Goal: Task Accomplishment & Management: Manage account settings

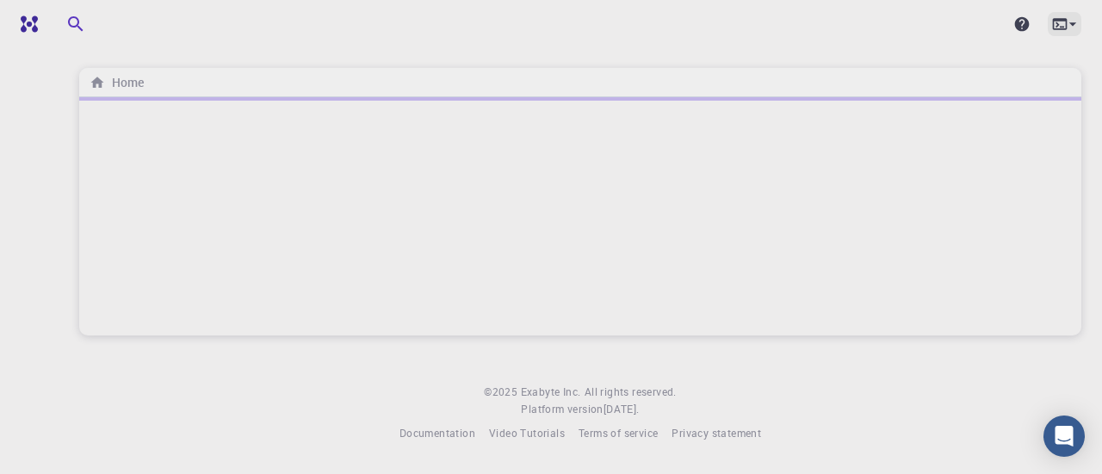
click at [1076, 28] on icon at bounding box center [1072, 23] width 17 height 17
click at [1076, 28] on div at bounding box center [551, 237] width 1102 height 474
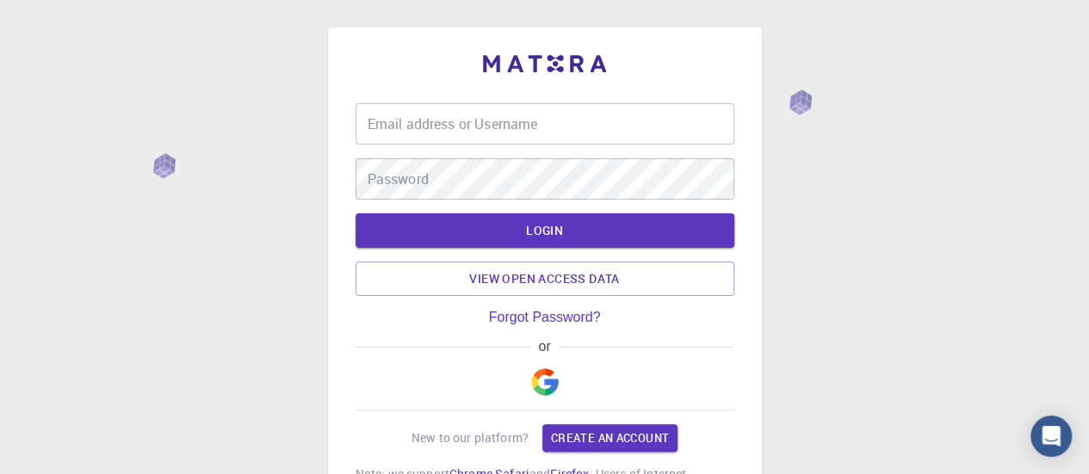
click at [579, 131] on input "Email address or Username" at bounding box center [545, 123] width 379 height 41
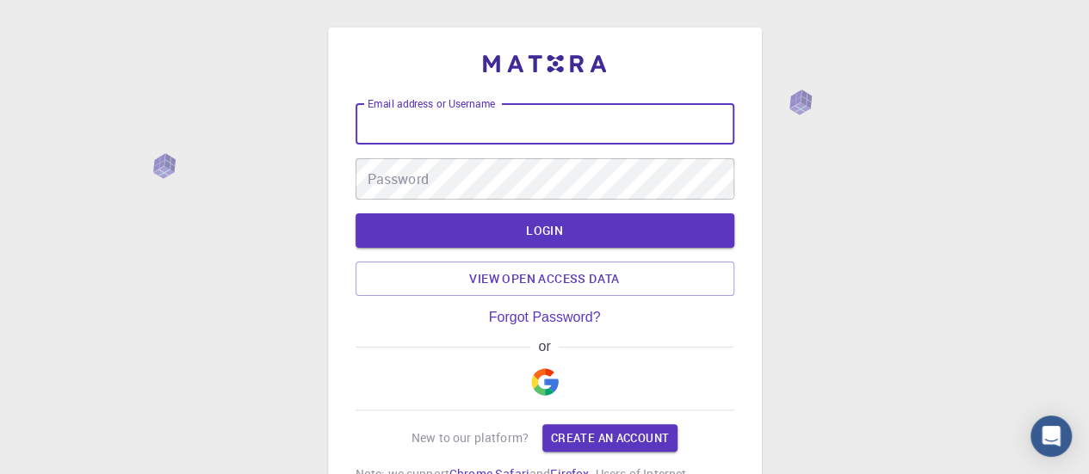
type input "J"
type input "jass20"
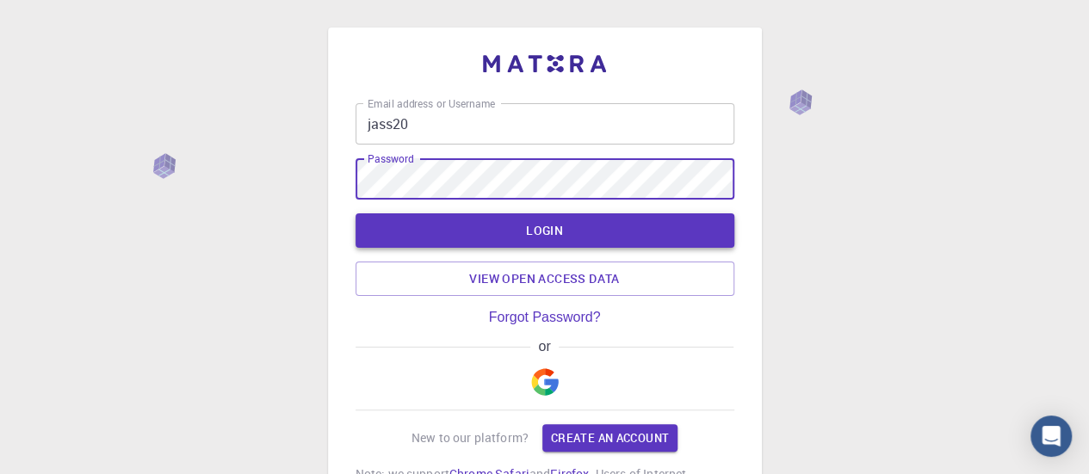
click at [563, 236] on button "LOGIN" at bounding box center [545, 231] width 379 height 34
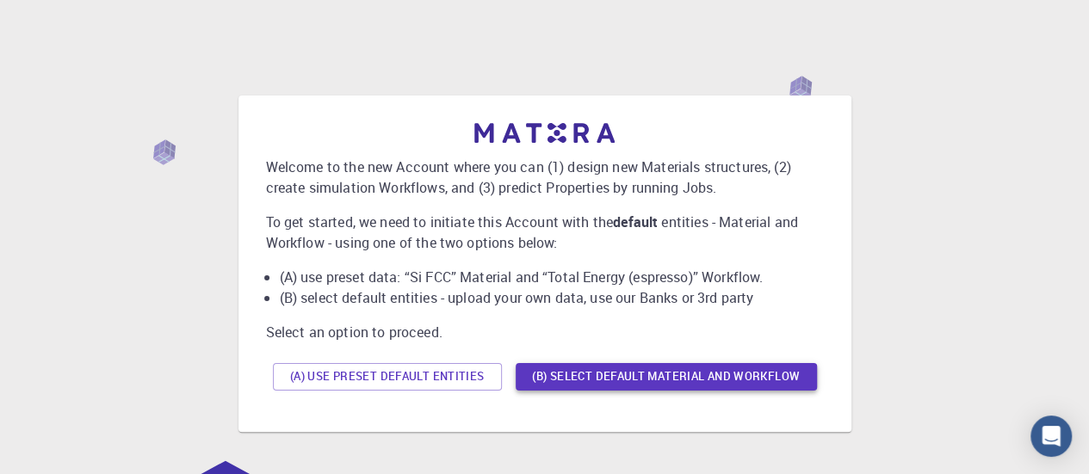
click at [672, 368] on button "(B) Select default material and workflow" at bounding box center [666, 377] width 301 height 28
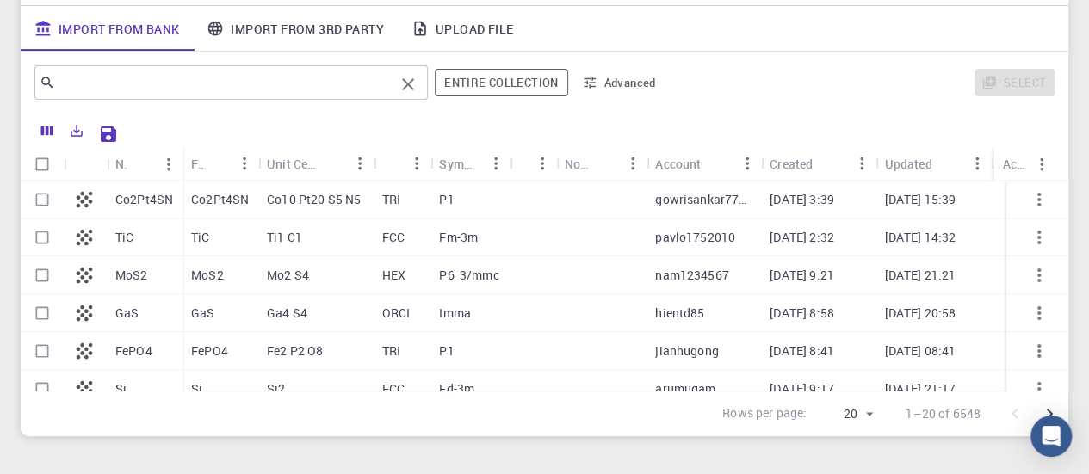
click at [351, 87] on input "text" at bounding box center [224, 83] width 339 height 24
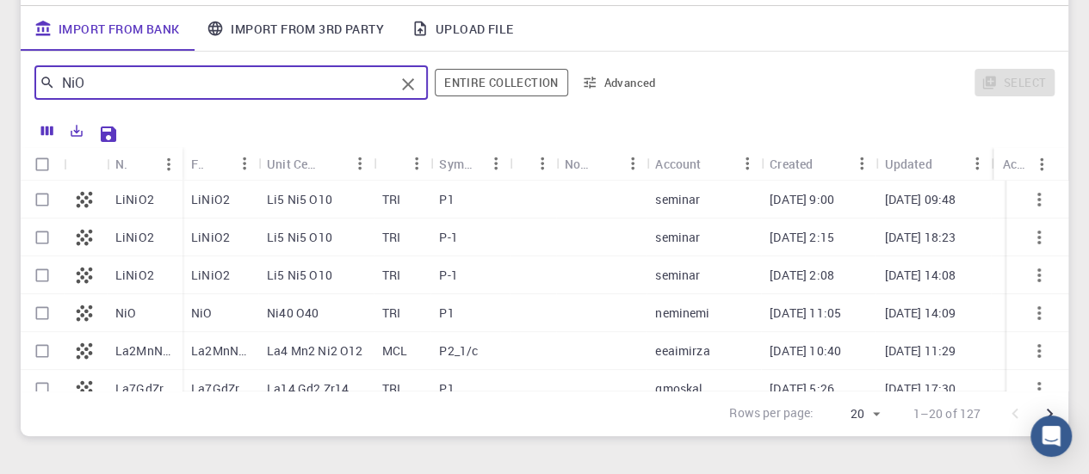
scroll to position [189, 0]
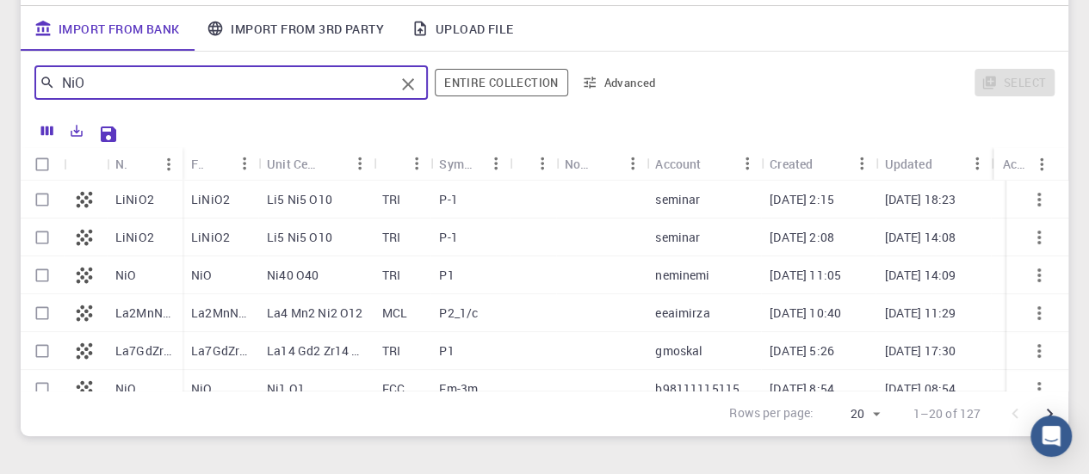
type input "NiO"
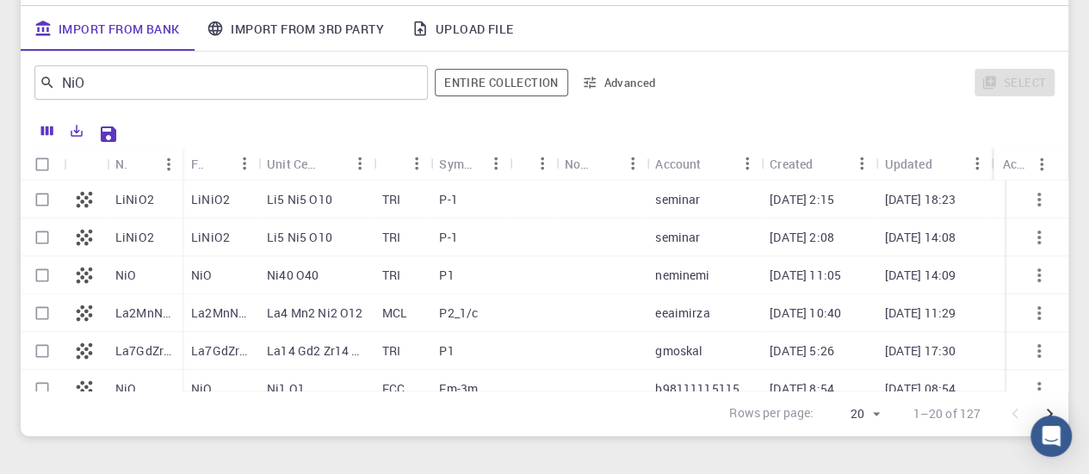
click at [782, 285] on div "[DATE] 11:05" at bounding box center [818, 276] width 115 height 38
checkbox input "true"
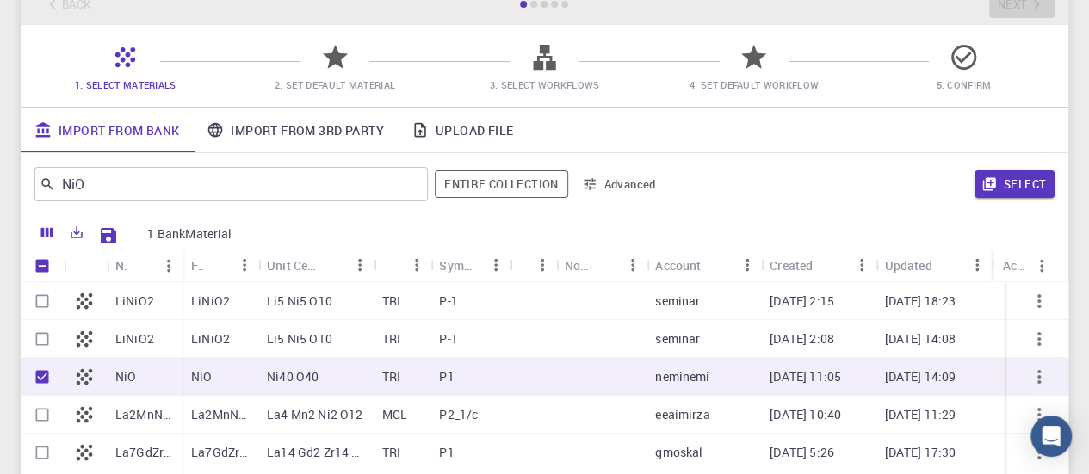
scroll to position [112, 0]
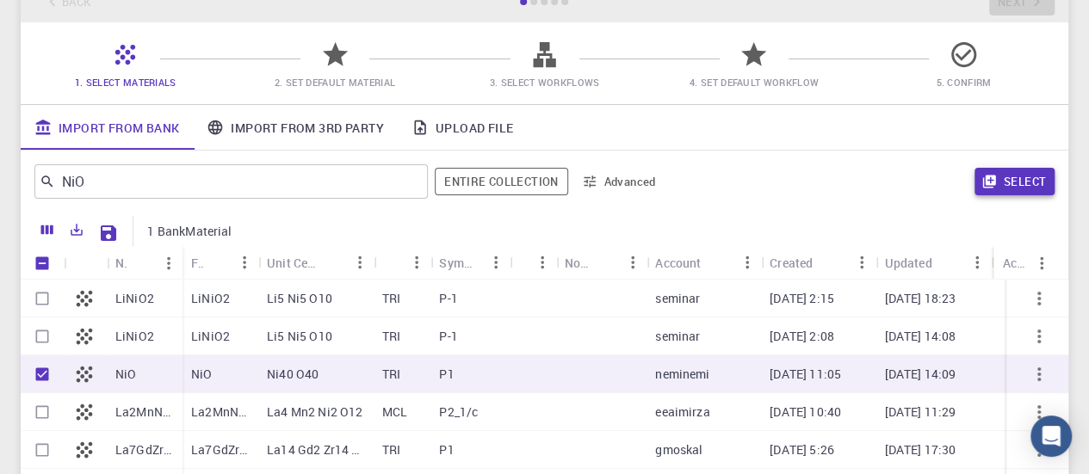
click at [998, 182] on button "Select" at bounding box center [1015, 182] width 80 height 28
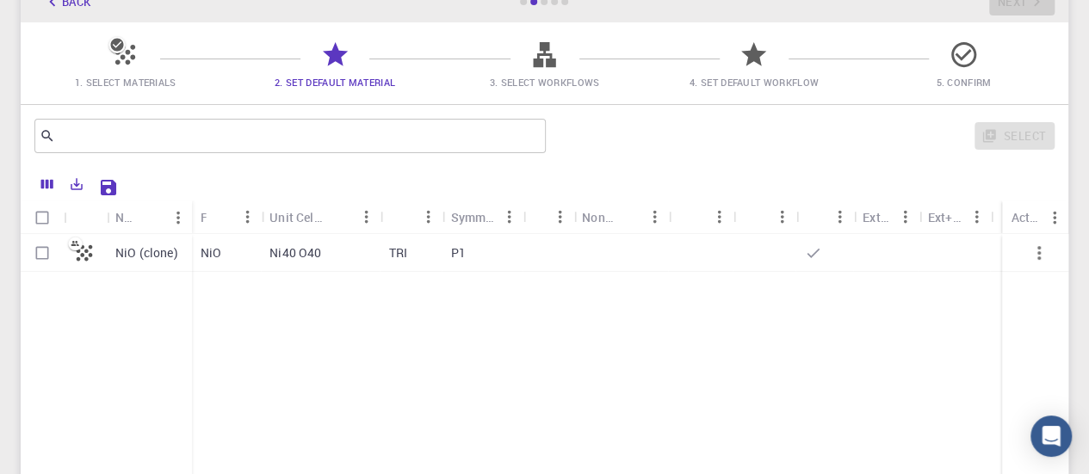
click at [449, 261] on div "P1" at bounding box center [483, 253] width 81 height 38
checkbox input "true"
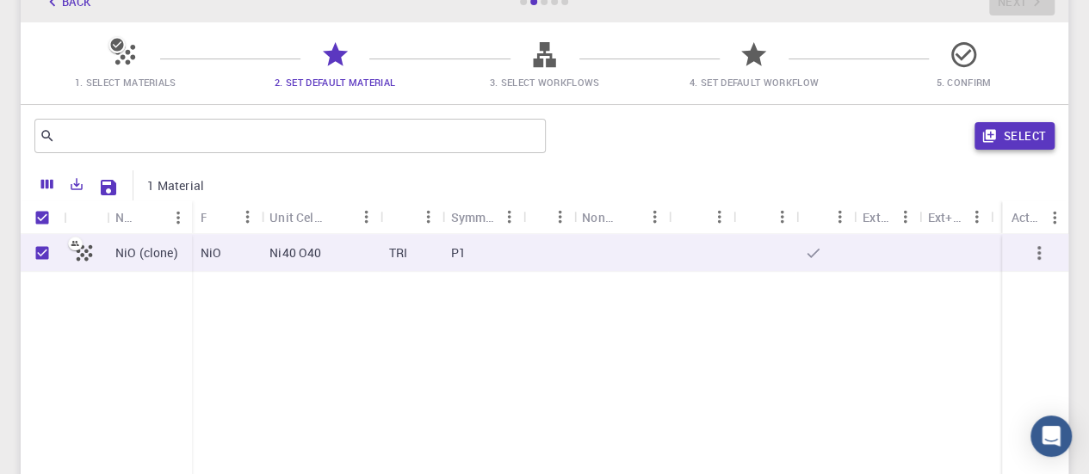
click at [1001, 139] on button "Select" at bounding box center [1015, 136] width 80 height 28
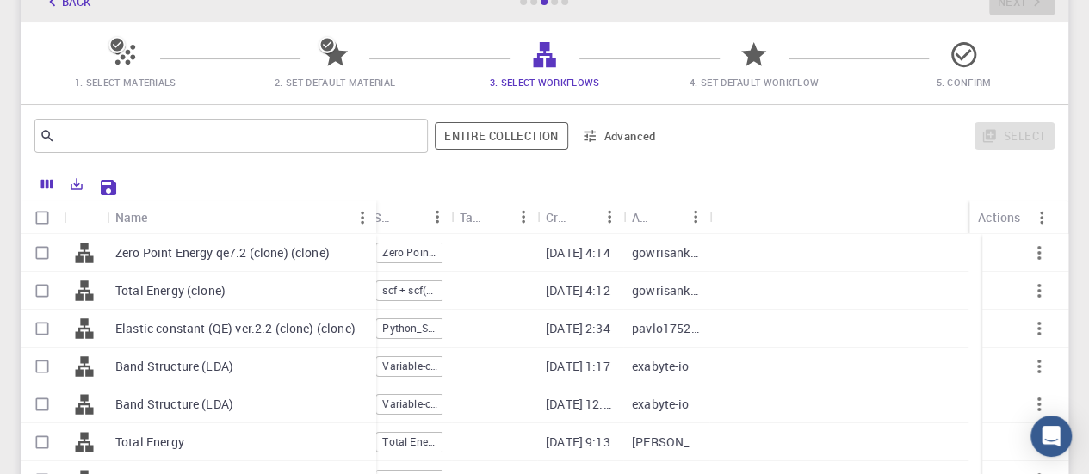
drag, startPoint x: 190, startPoint y: 214, endPoint x: 374, endPoint y: 214, distance: 183.4
click at [374, 214] on div "Name" at bounding box center [377, 218] width 17 height 34
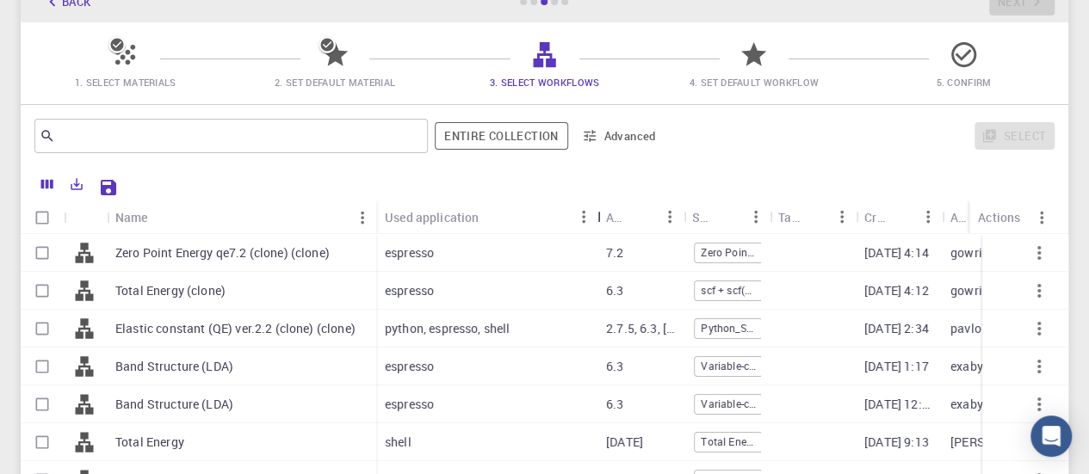
drag, startPoint x: 461, startPoint y: 214, endPoint x: 596, endPoint y: 214, distance: 135.2
click at [596, 214] on div "Used application" at bounding box center [599, 218] width 17 height 34
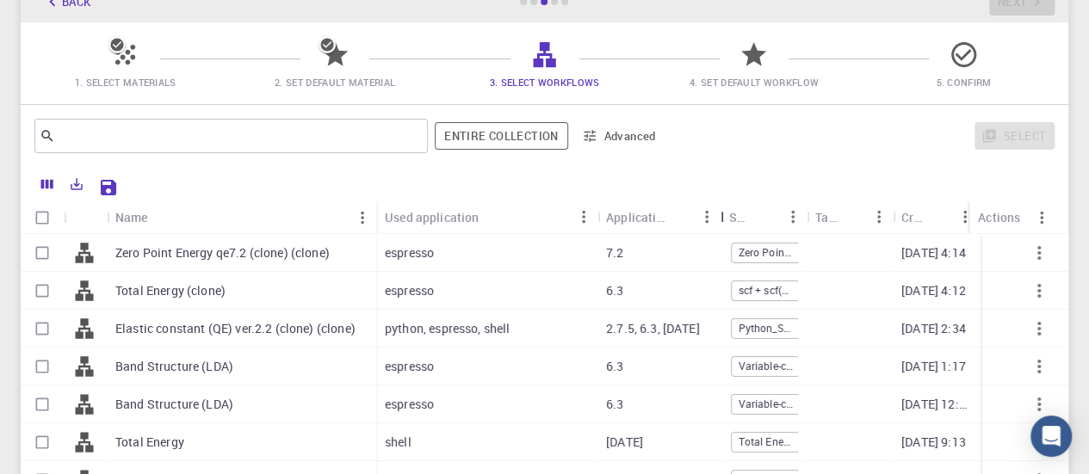
click at [722, 218] on div "Application Version" at bounding box center [722, 218] width 17 height 34
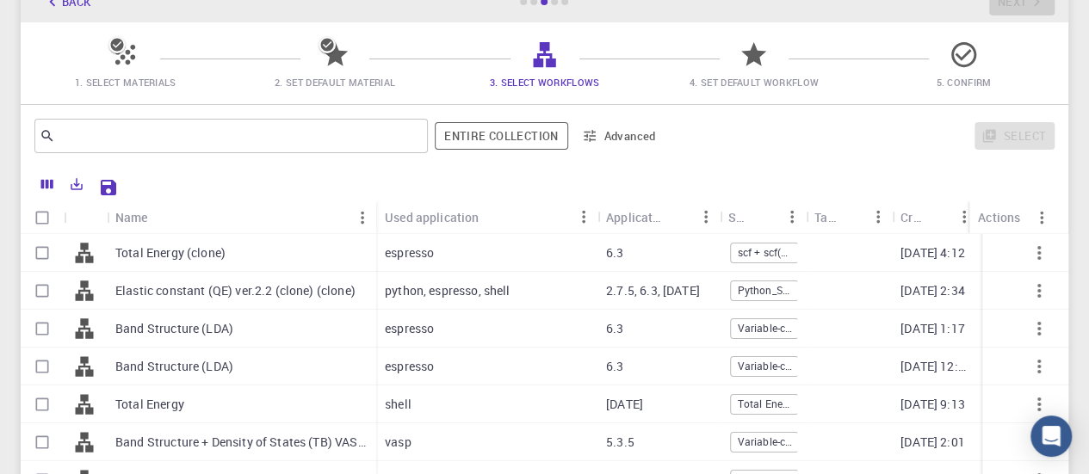
scroll to position [0, 0]
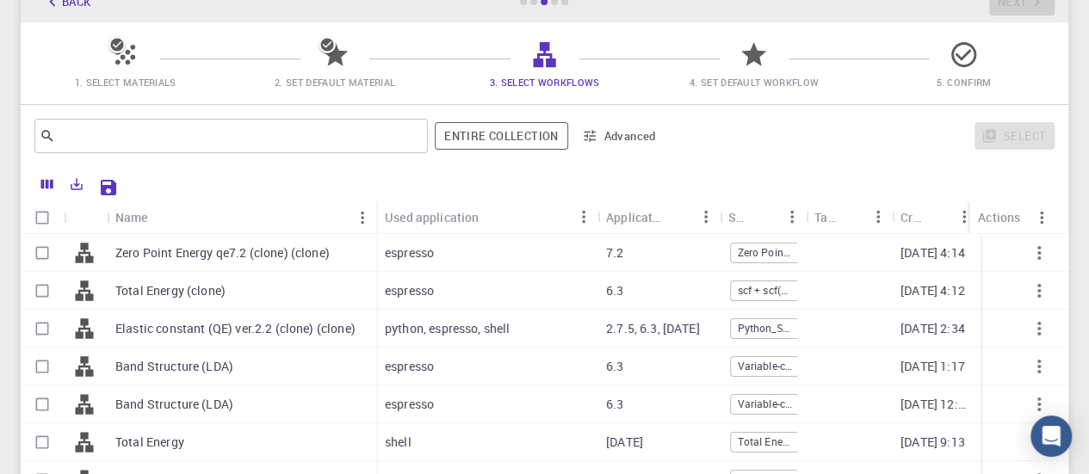
drag, startPoint x: 1049, startPoint y: 232, endPoint x: 1068, endPoint y: 288, distance: 59.9
click at [1068, 288] on div "Name Used application Application Version Subworkflows Tags Created Account Act…" at bounding box center [545, 345] width 1048 height 289
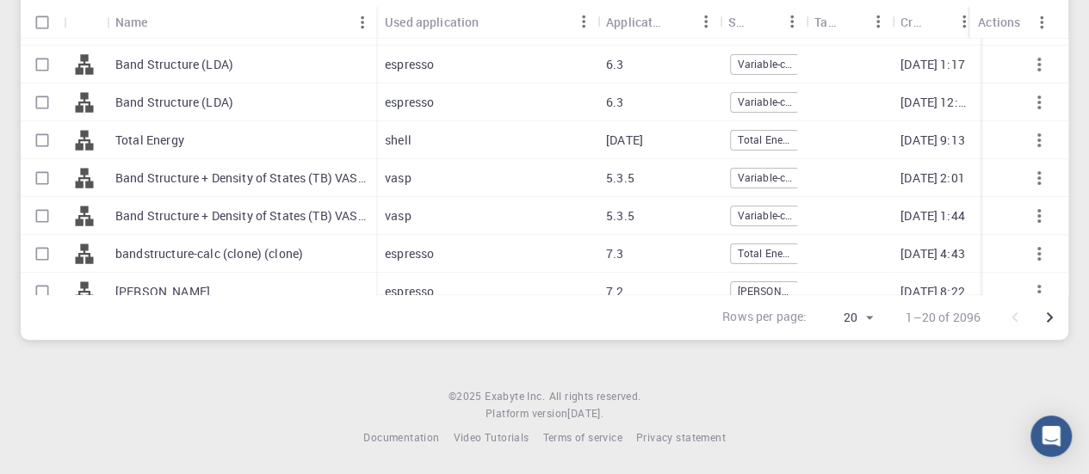
scroll to position [104, 0]
drag, startPoint x: 1049, startPoint y: 106, endPoint x: 1045, endPoint y: 76, distance: 30.3
click at [1045, 76] on div at bounding box center [1025, 218] width 86 height 492
click at [207, 128] on div "Total Energy" at bounding box center [241, 143] width 269 height 38
checkbox input "true"
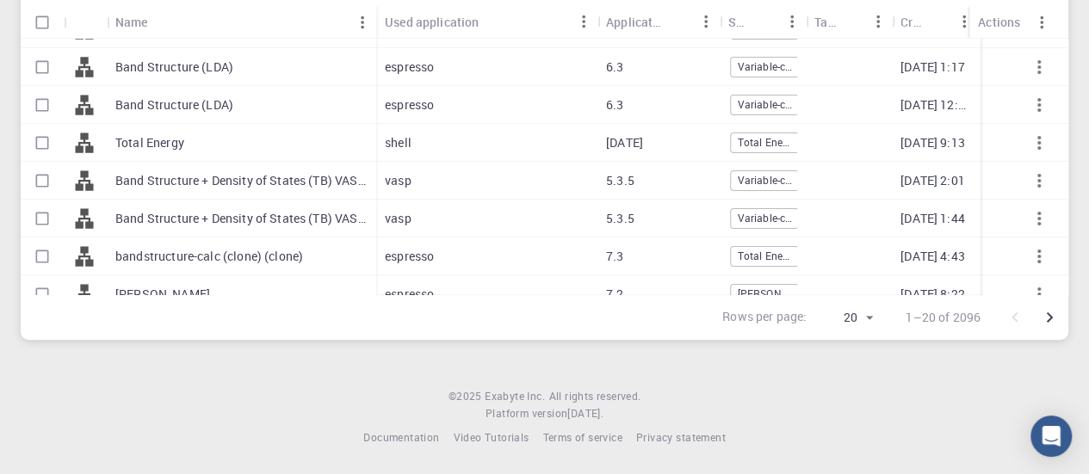
checkbox input "true"
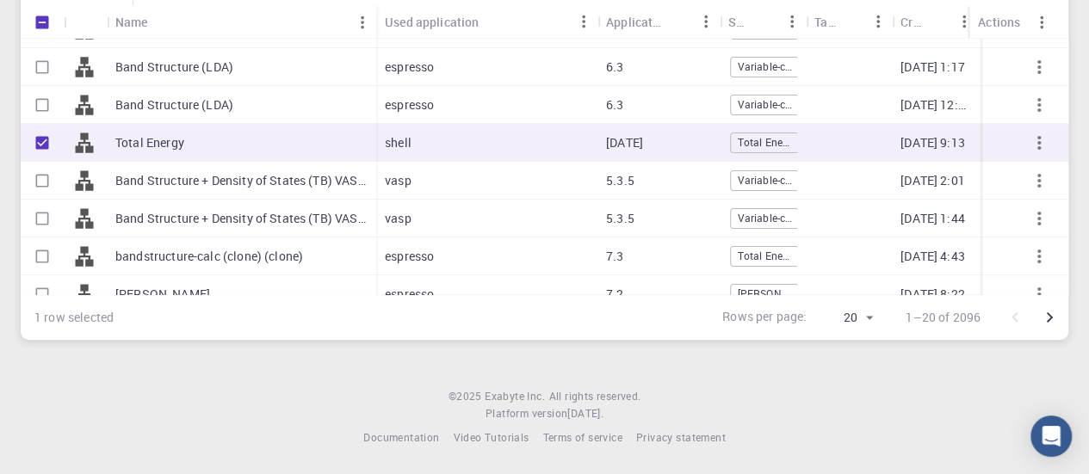
click at [51, 108] on input "Select row" at bounding box center [42, 105] width 33 height 33
checkbox input "true"
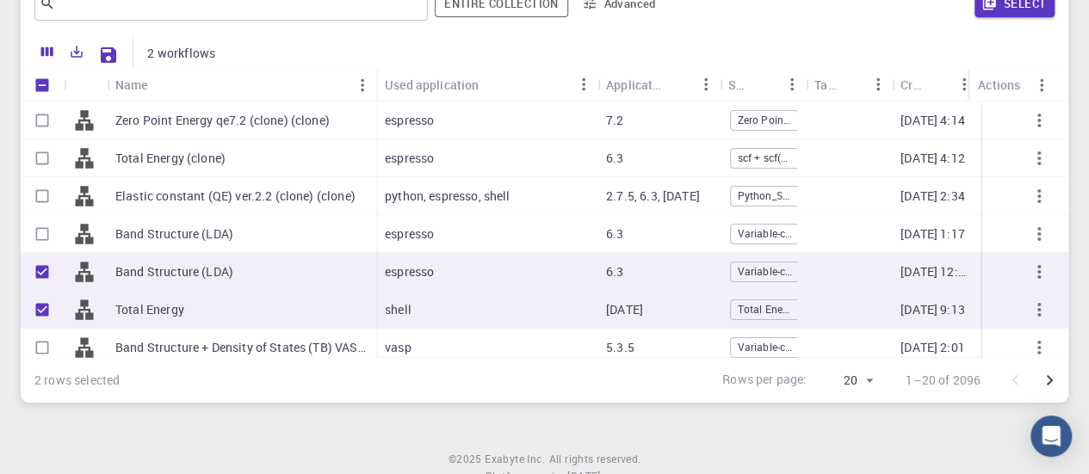
scroll to position [309, 0]
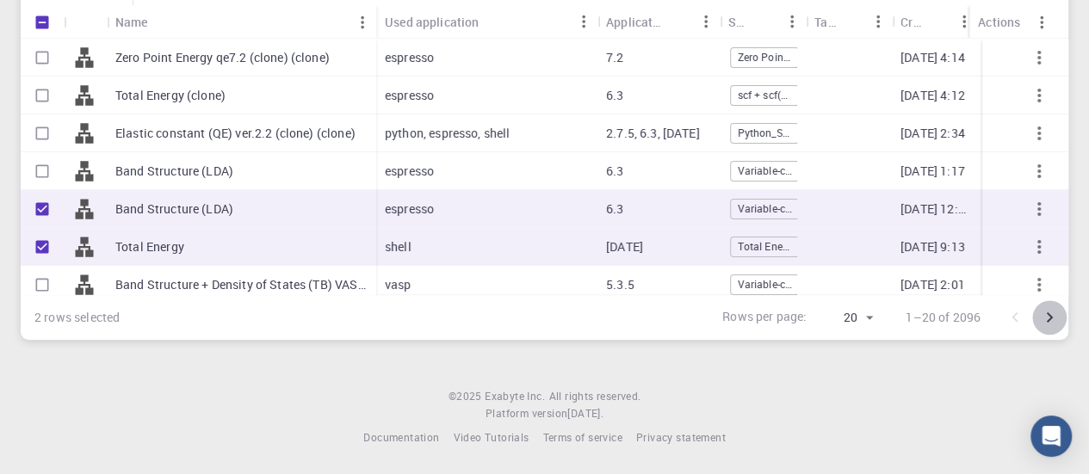
click at [1046, 314] on icon "Go to next page" at bounding box center [1049, 317] width 21 height 21
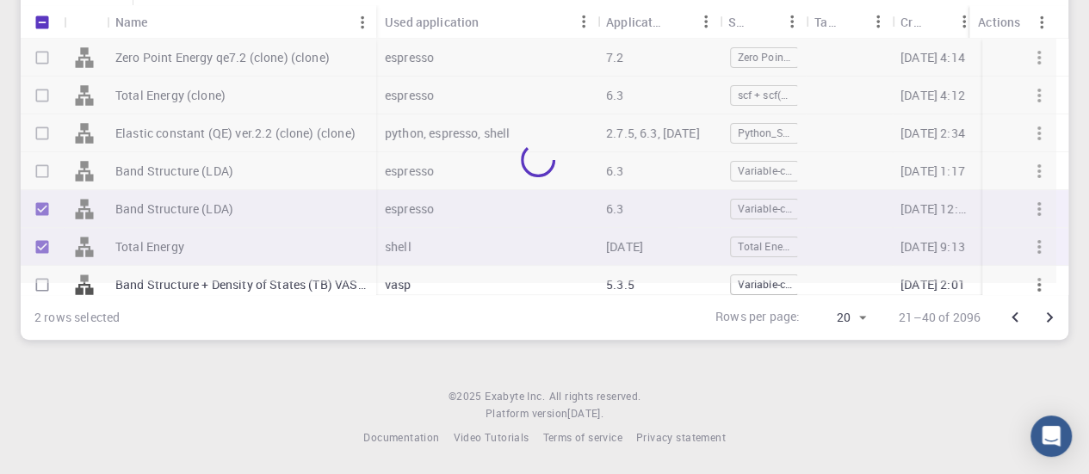
checkbox input "false"
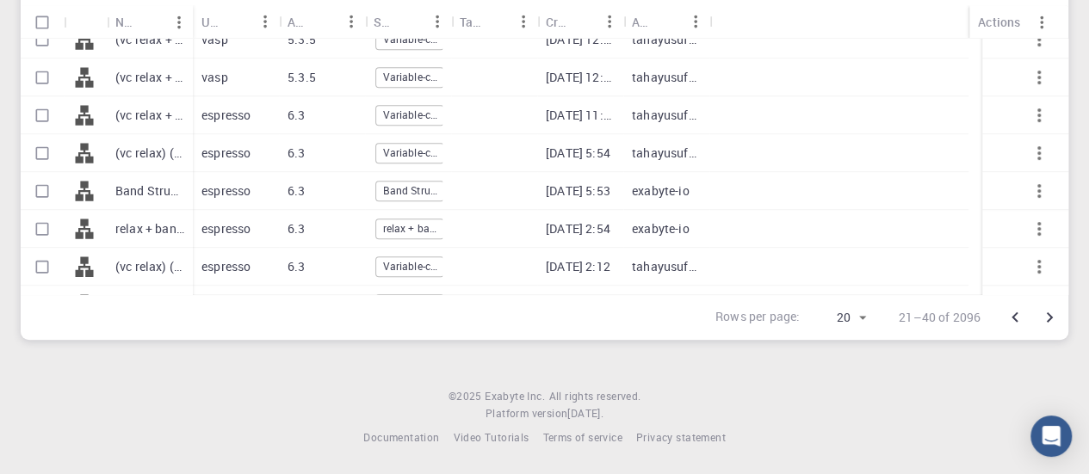
scroll to position [501, 0]
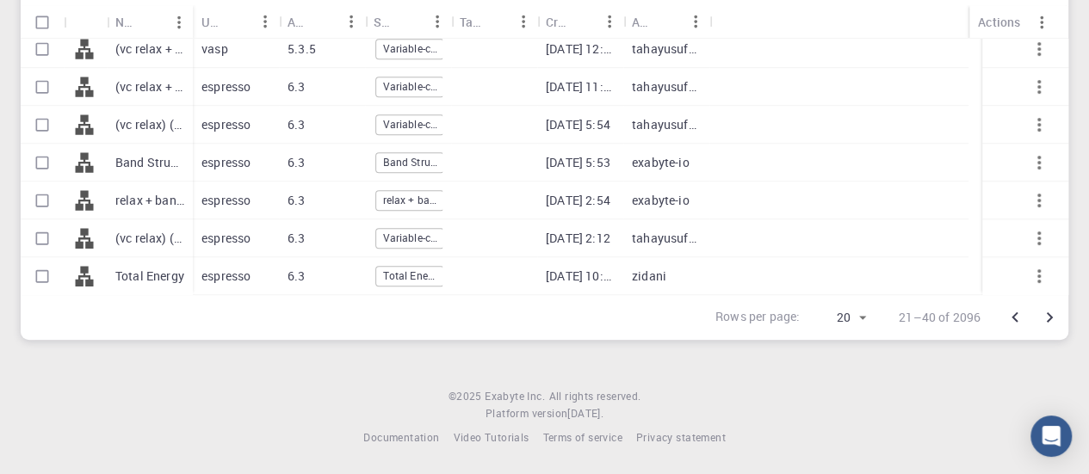
click at [1049, 314] on icon "Go to next page" at bounding box center [1049, 317] width 21 height 21
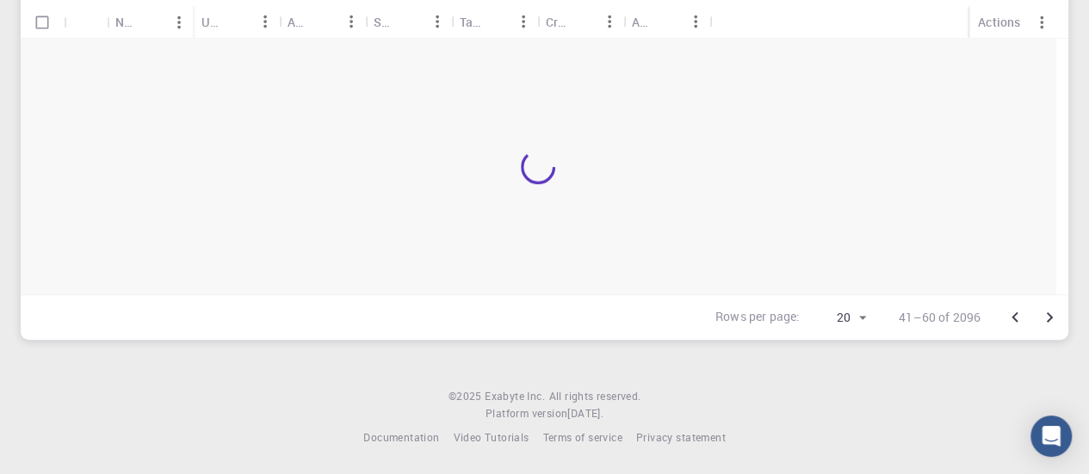
scroll to position [0, 0]
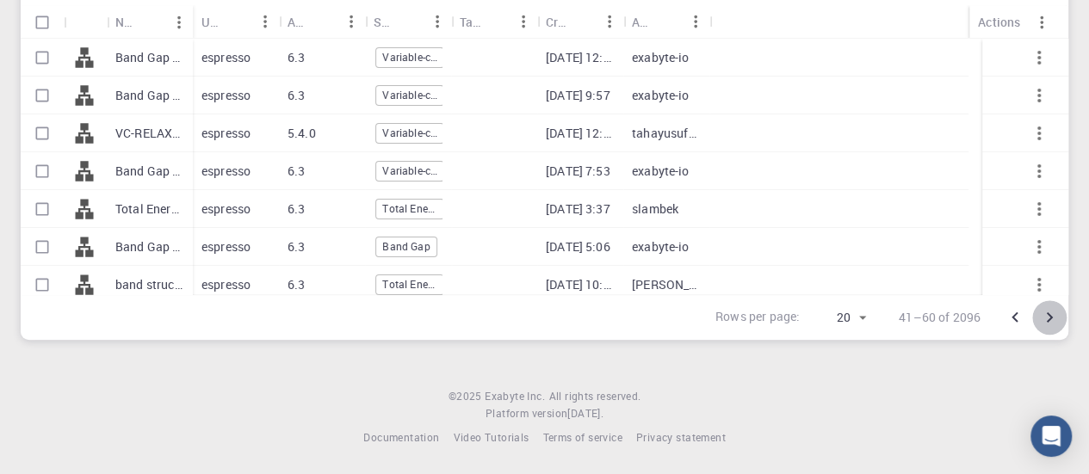
click at [1049, 314] on icon "Go to next page" at bounding box center [1049, 317] width 21 height 21
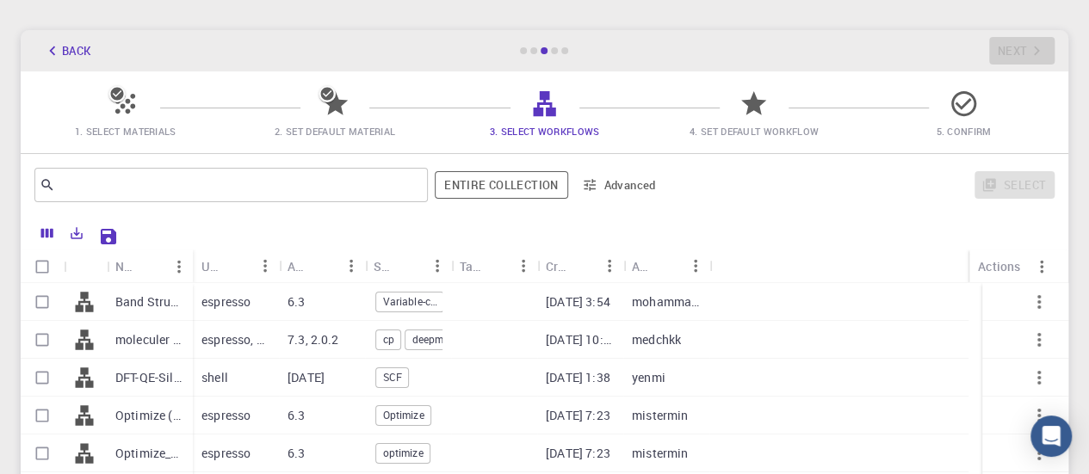
scroll to position [40, 0]
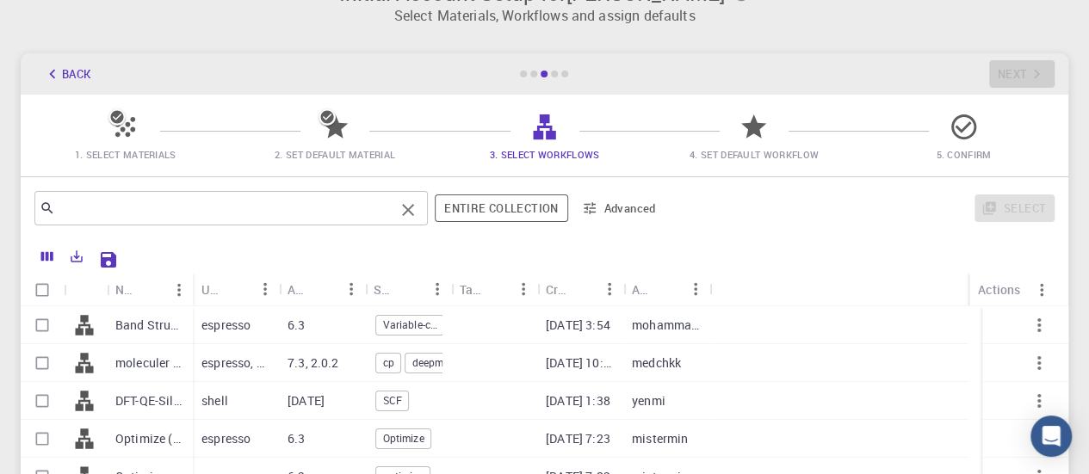
click at [182, 209] on input "text" at bounding box center [224, 208] width 339 height 24
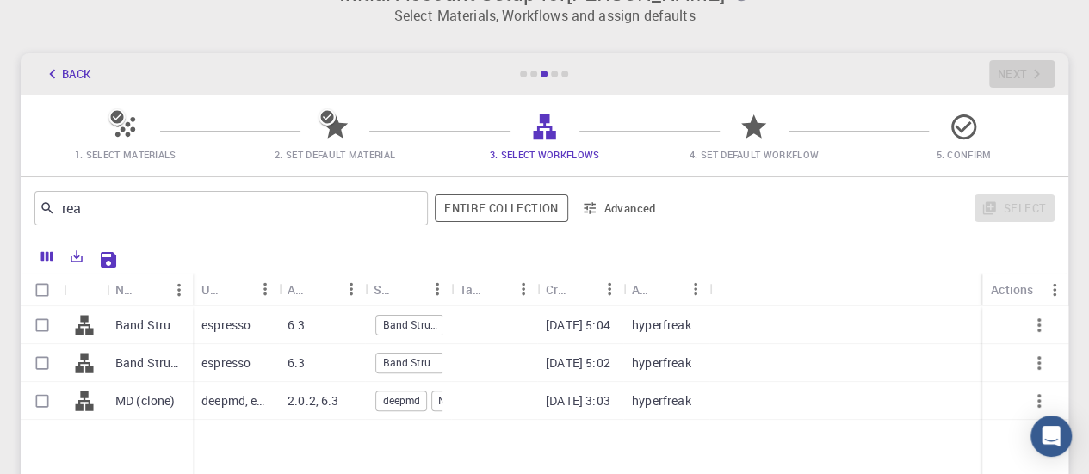
click at [193, 276] on div "Used application" at bounding box center [236, 290] width 86 height 34
drag, startPoint x: 191, startPoint y: 283, endPoint x: 312, endPoint y: 284, distance: 120.5
click at [312, 284] on div "Name" at bounding box center [317, 290] width 17 height 34
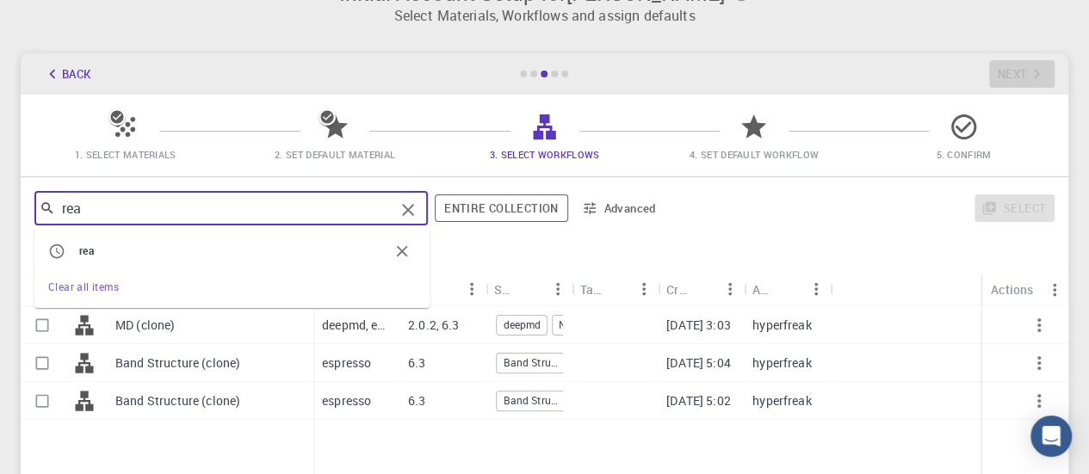
click at [174, 211] on input "rea" at bounding box center [224, 208] width 339 height 24
type input "r"
type input "catalytic"
click at [411, 214] on icon "Clear" at bounding box center [408, 210] width 21 height 21
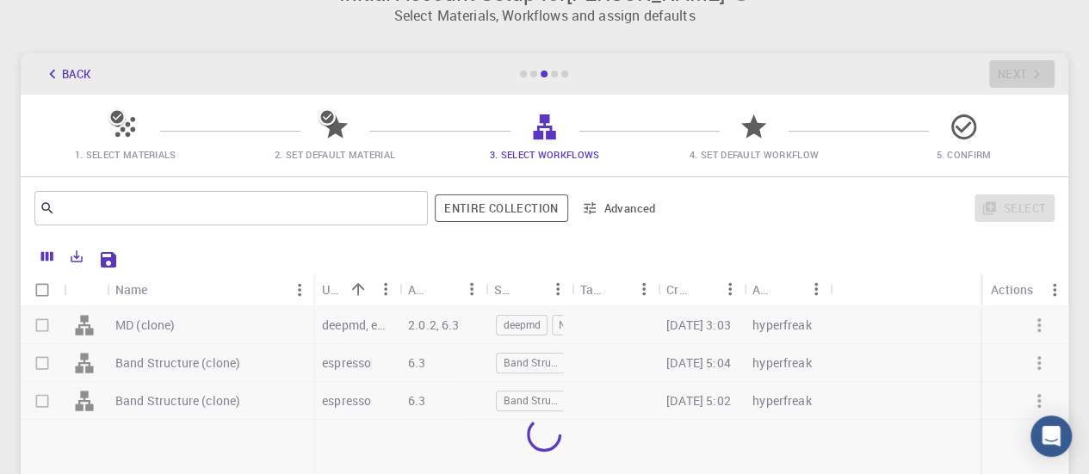
click at [160, 328] on div at bounding box center [545, 435] width 1048 height 256
click at [38, 292] on input "Select all rows" at bounding box center [42, 290] width 33 height 33
checkbox input "true"
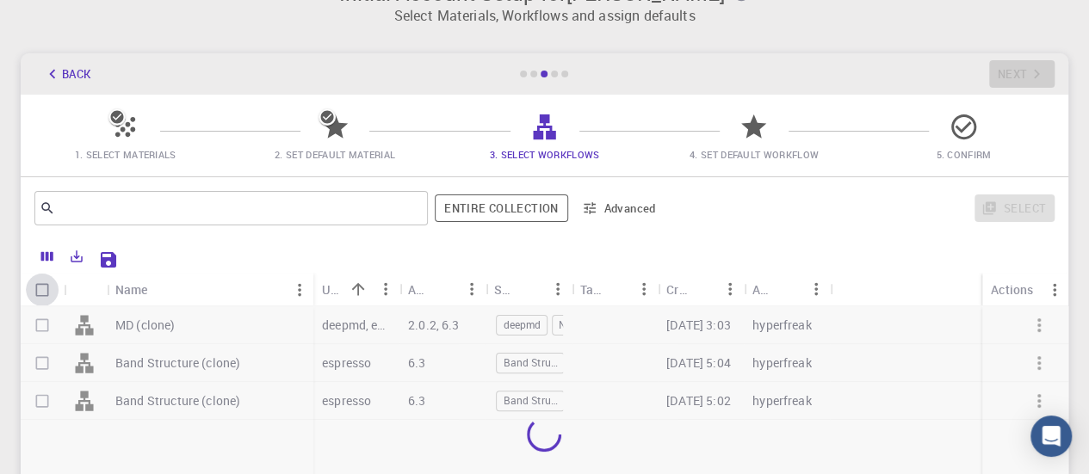
checkbox input "true"
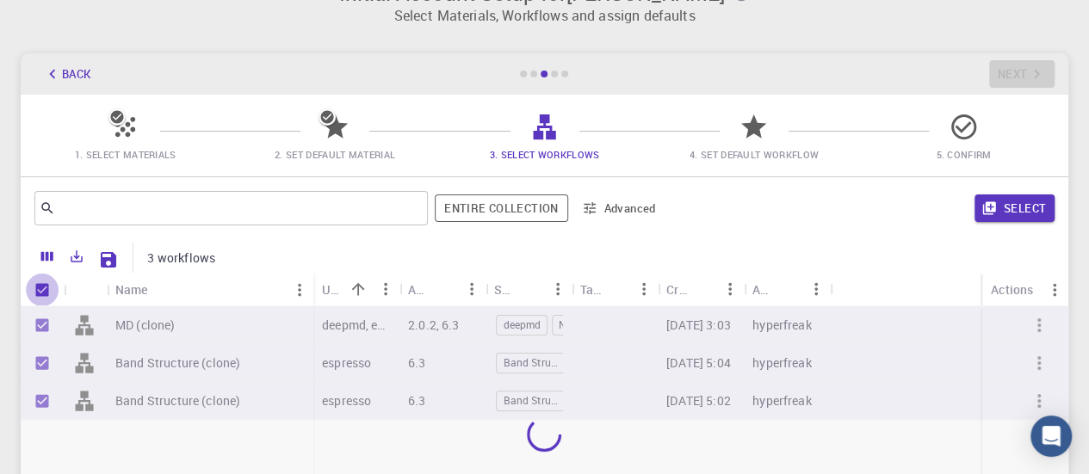
click at [38, 292] on input "Unselect all rows" at bounding box center [42, 290] width 33 height 33
checkbox input "false"
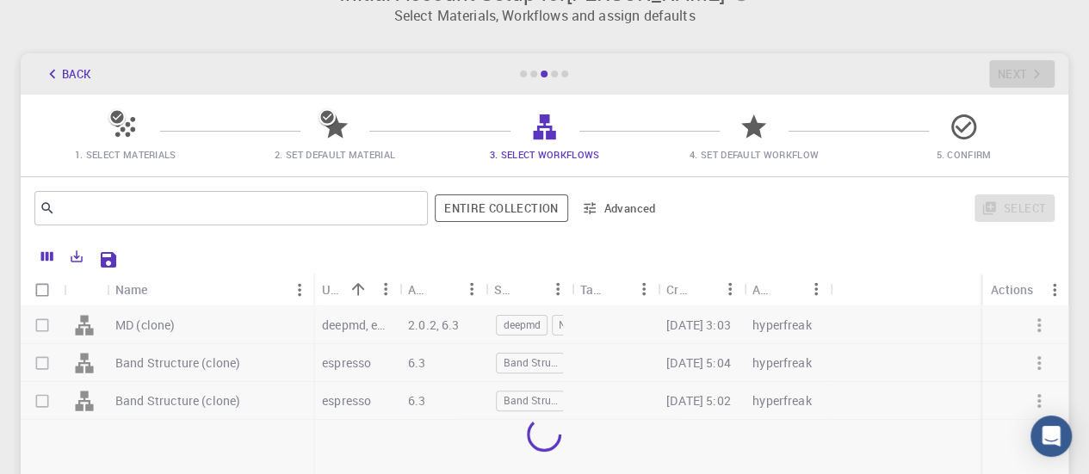
click at [40, 326] on div at bounding box center [545, 435] width 1048 height 256
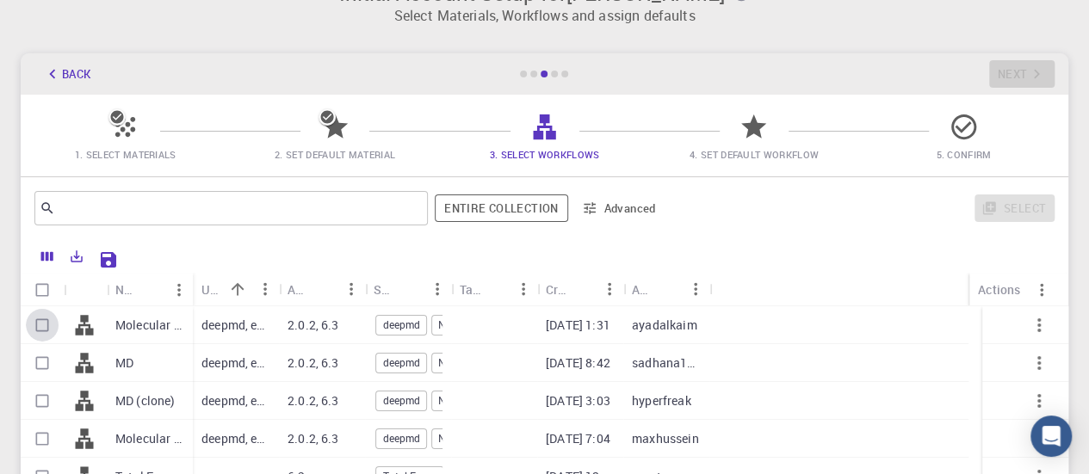
click at [43, 330] on input "Select row" at bounding box center [42, 325] width 33 height 33
checkbox input "true"
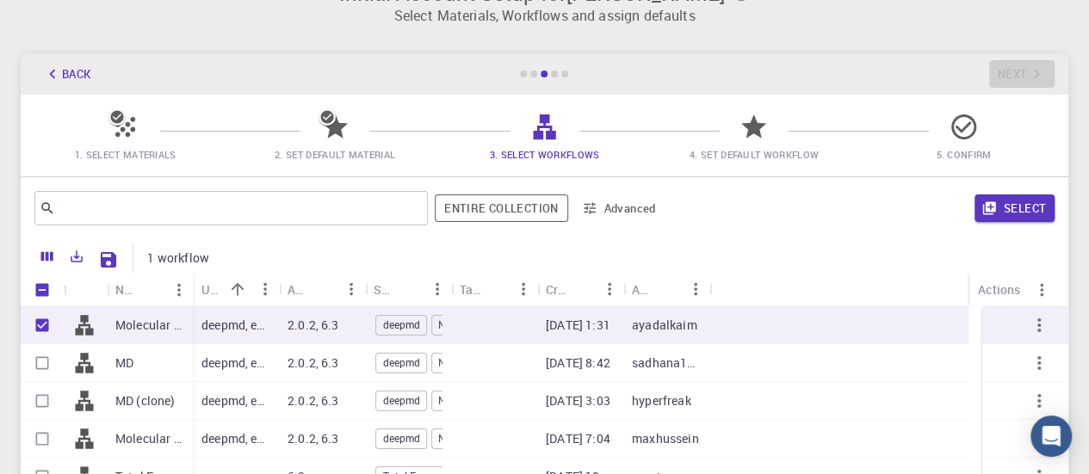
click at [1013, 232] on div "​ Entire collection Advanced Select" at bounding box center [545, 208] width 1048 height 62
click at [1018, 211] on button "Select" at bounding box center [1015, 209] width 80 height 28
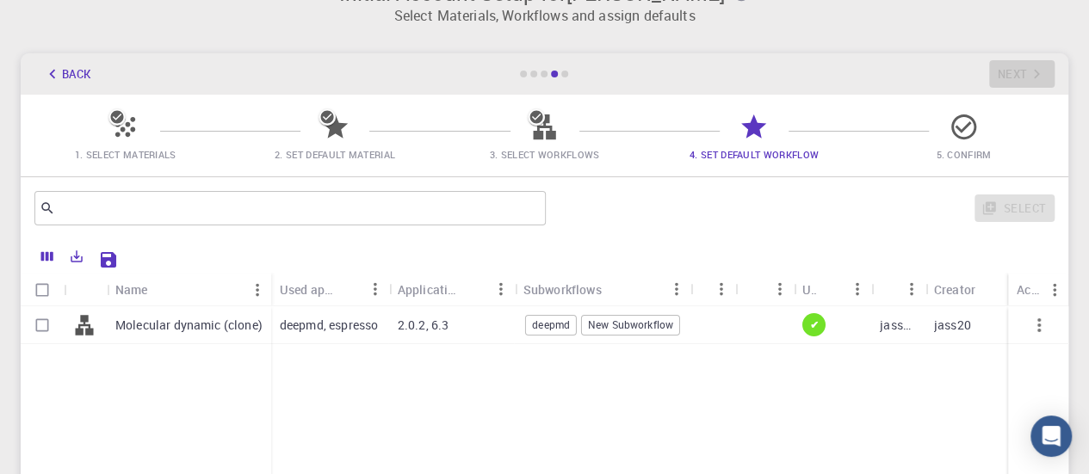
click at [224, 331] on p "Molecular dynamic (clone)" at bounding box center [188, 325] width 147 height 17
checkbox input "true"
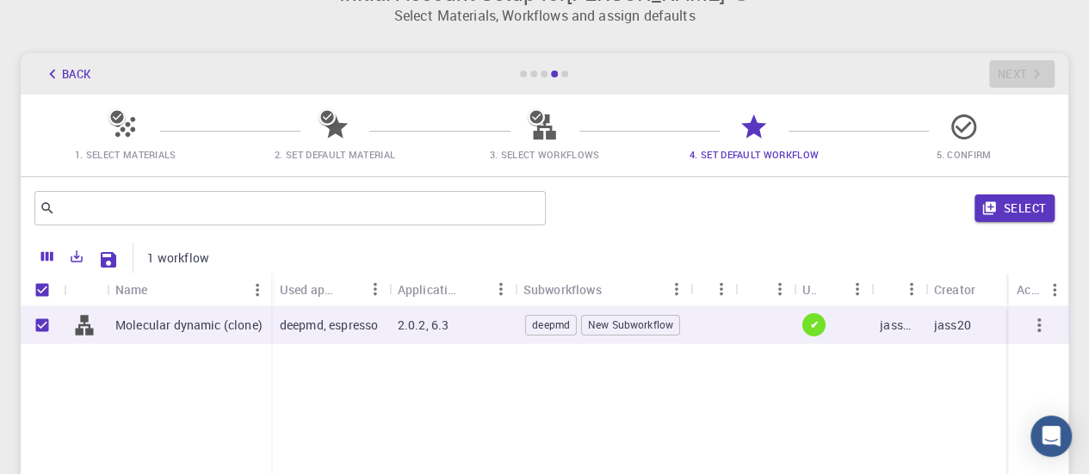
click at [224, 331] on p "Molecular dynamic (clone)" at bounding box center [188, 325] width 147 height 17
checkbox input "false"
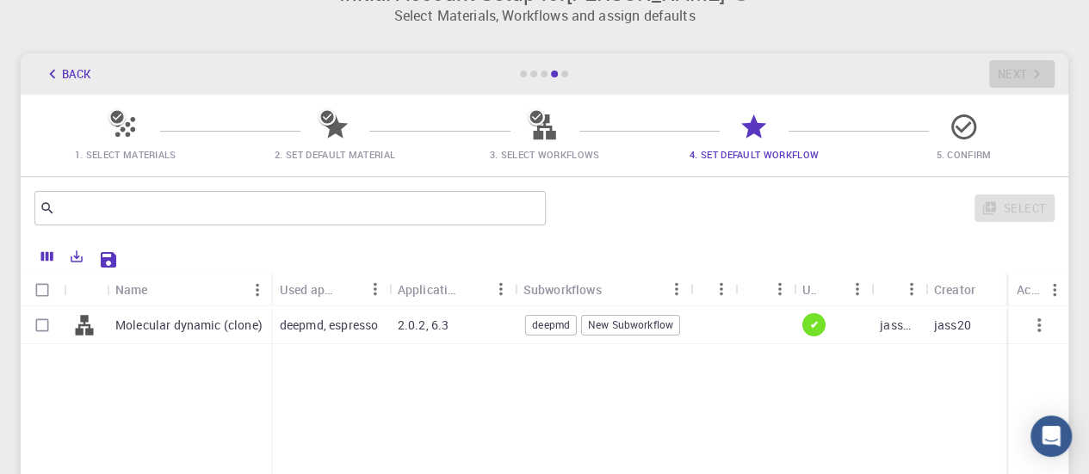
click at [348, 333] on p "deepmd, espresso" at bounding box center [329, 325] width 98 height 17
checkbox input "true"
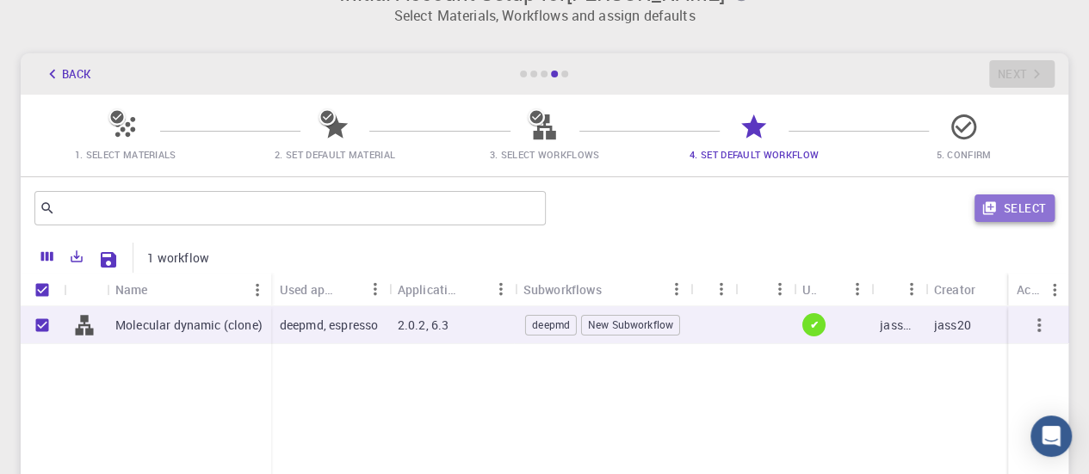
click at [1030, 206] on button "Select" at bounding box center [1015, 209] width 80 height 28
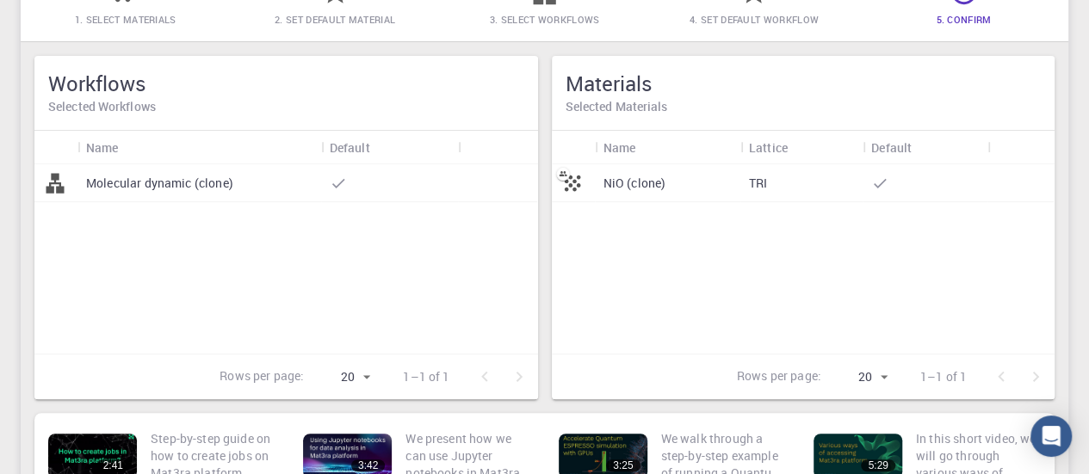
scroll to position [171, 0]
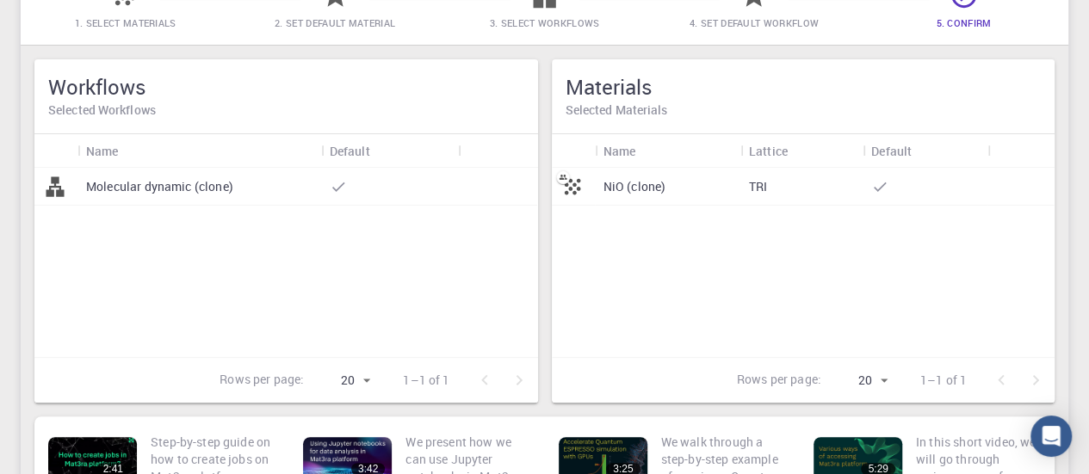
click at [809, 189] on div "TRI" at bounding box center [801, 187] width 122 height 38
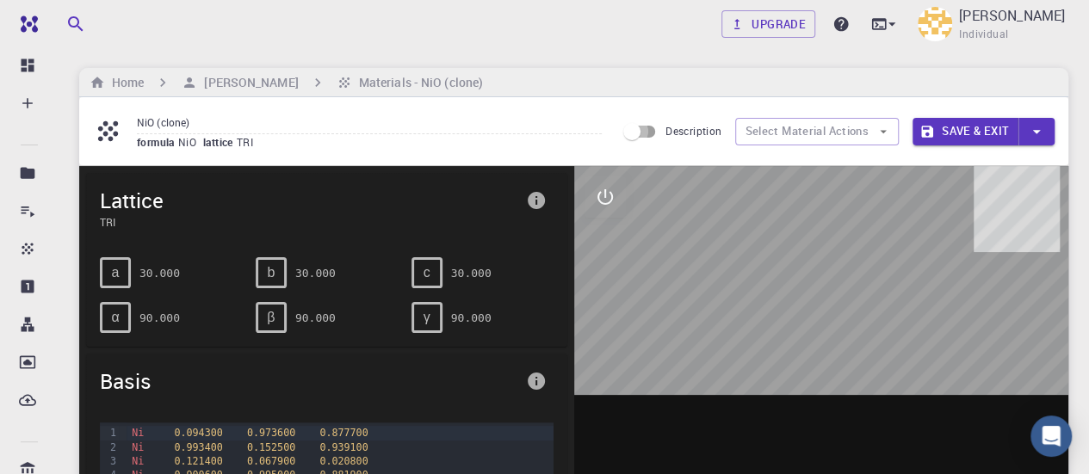
click at [661, 137] on input "Description" at bounding box center [632, 131] width 98 height 33
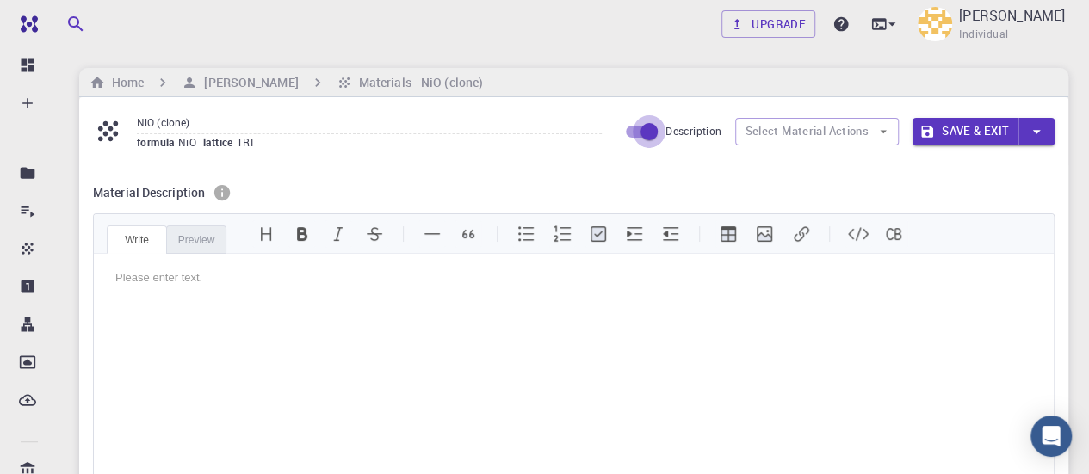
click at [640, 133] on input "Description" at bounding box center [649, 131] width 98 height 33
checkbox input "false"
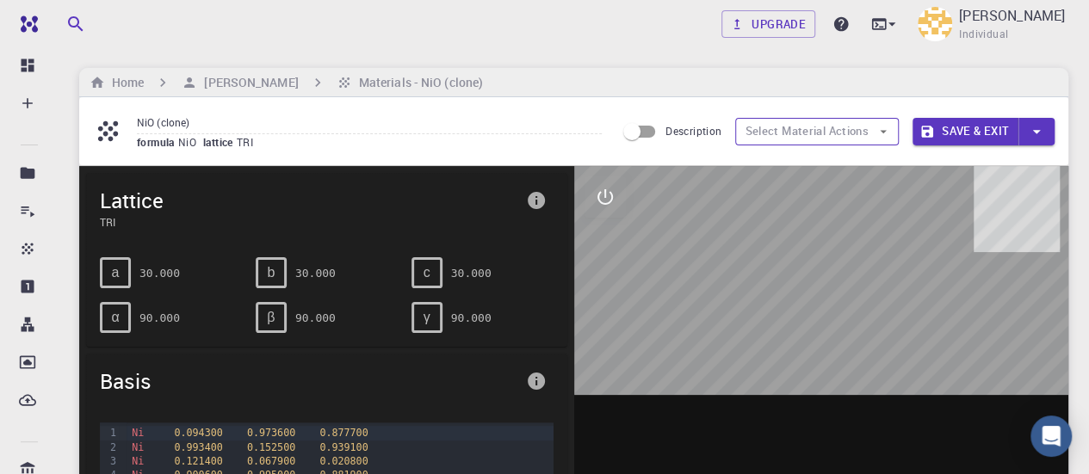
click at [759, 128] on button "Select Material Actions" at bounding box center [817, 132] width 164 height 28
click at [901, 28] on icon at bounding box center [891, 23] width 17 height 17
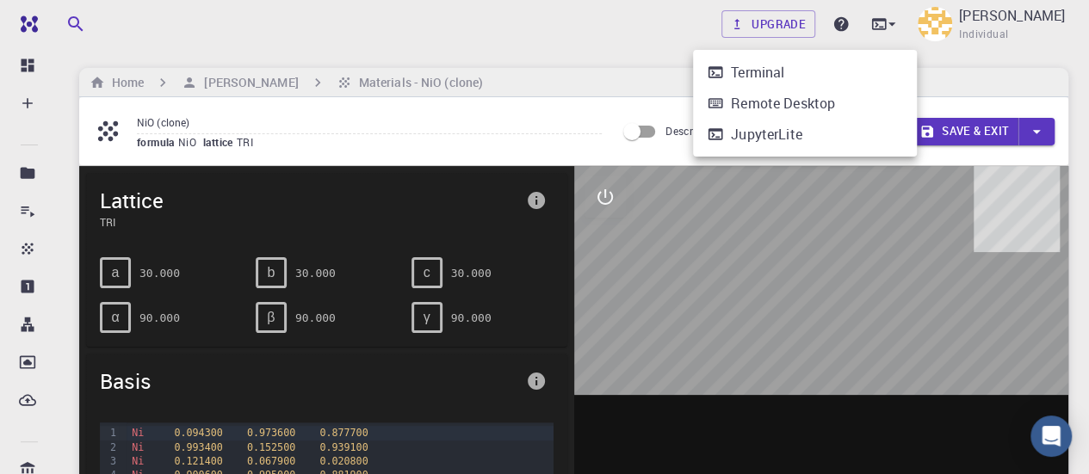
click at [801, 137] on div "JupyterLite" at bounding box center [766, 134] width 71 height 21
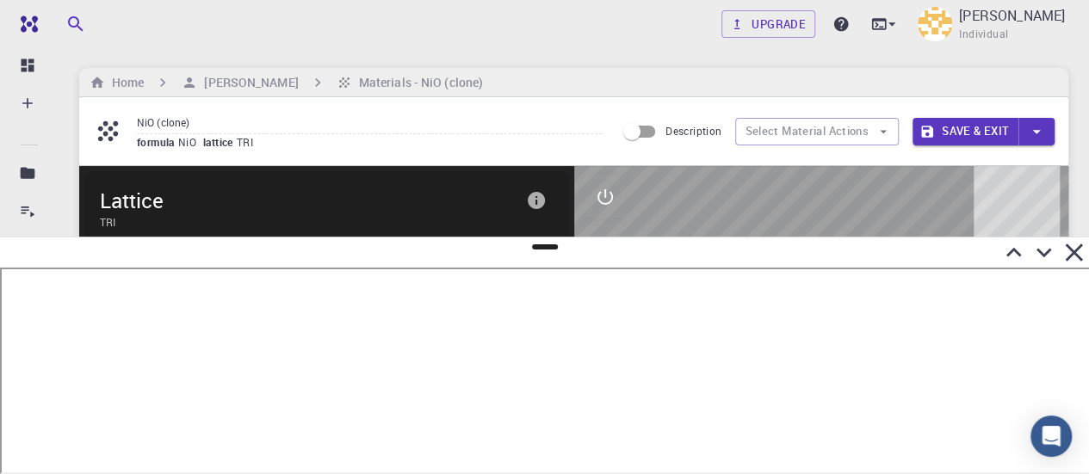
click at [1074, 249] on icon at bounding box center [1074, 253] width 30 height 30
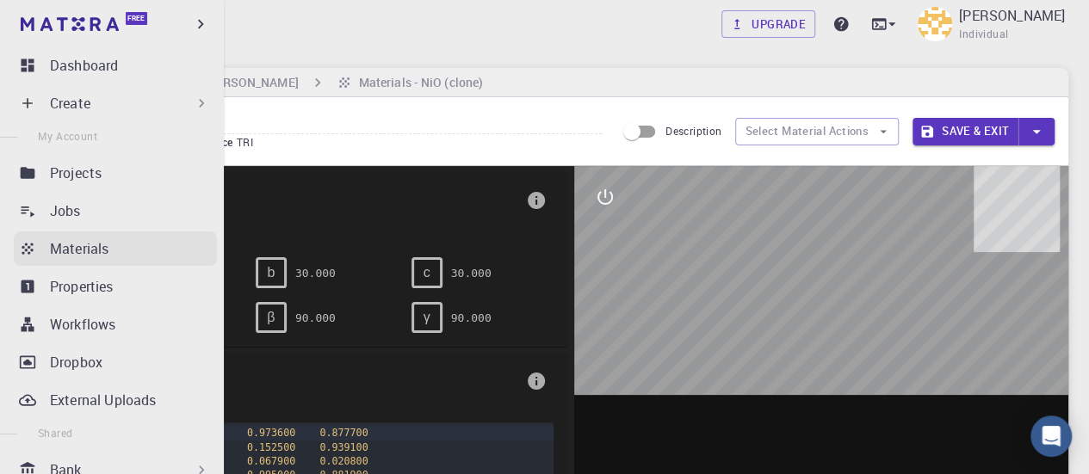
click at [68, 251] on p "Materials" at bounding box center [79, 248] width 59 height 21
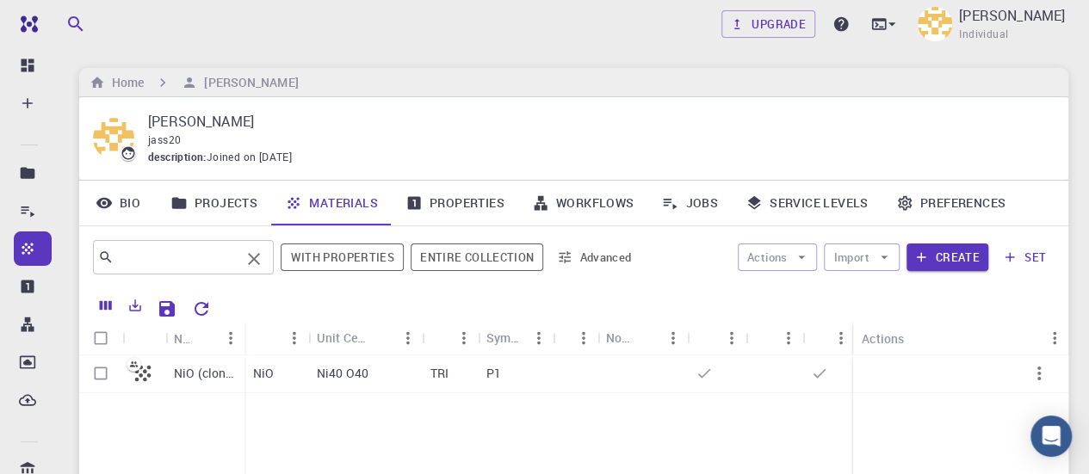
click at [226, 251] on input "text" at bounding box center [177, 257] width 127 height 24
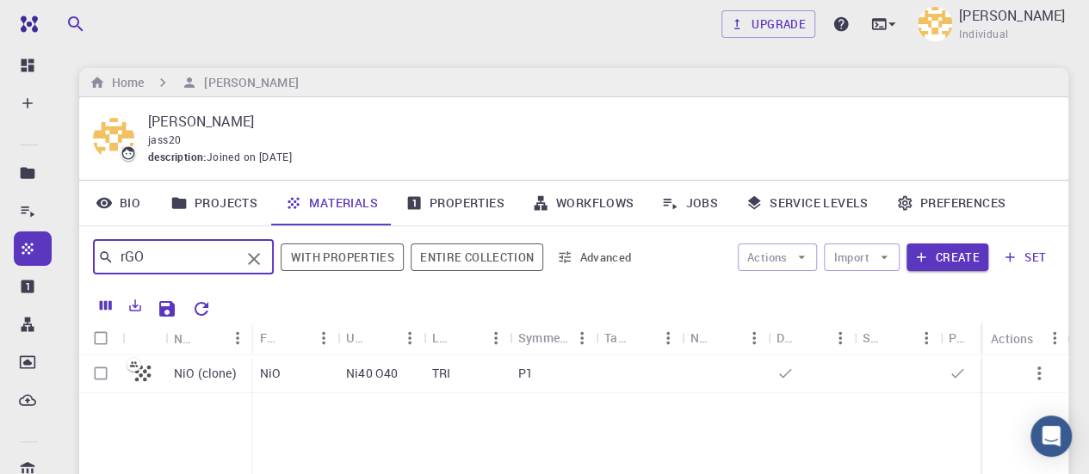
type input "rGO"
click at [231, 204] on link "Projects" at bounding box center [214, 203] width 115 height 45
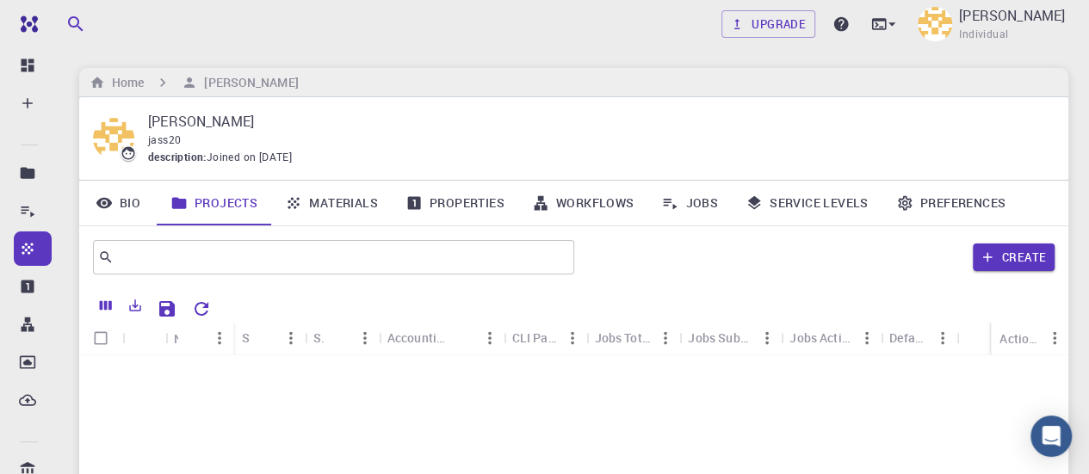
click at [139, 207] on link "Bio" at bounding box center [117, 203] width 77 height 45
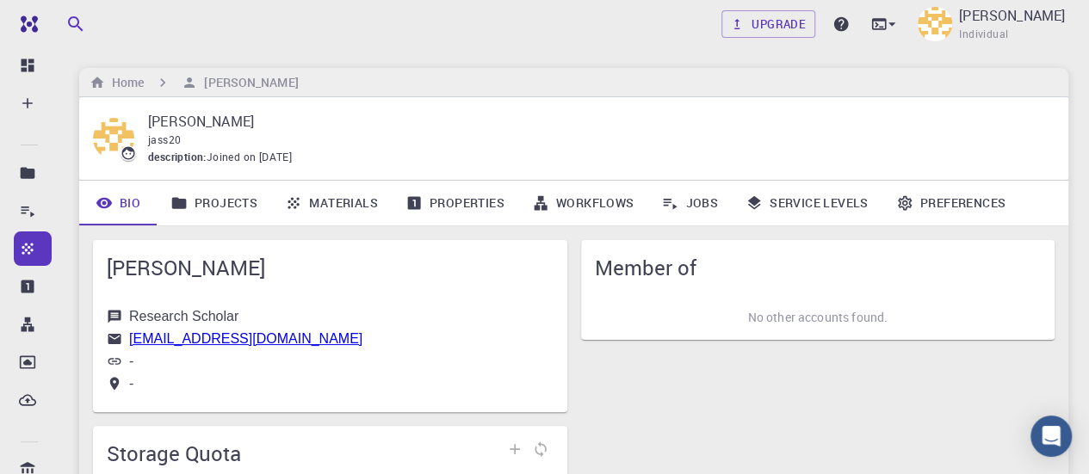
click at [746, 387] on div "Member of No other accounts found." at bounding box center [811, 412] width 488 height 372
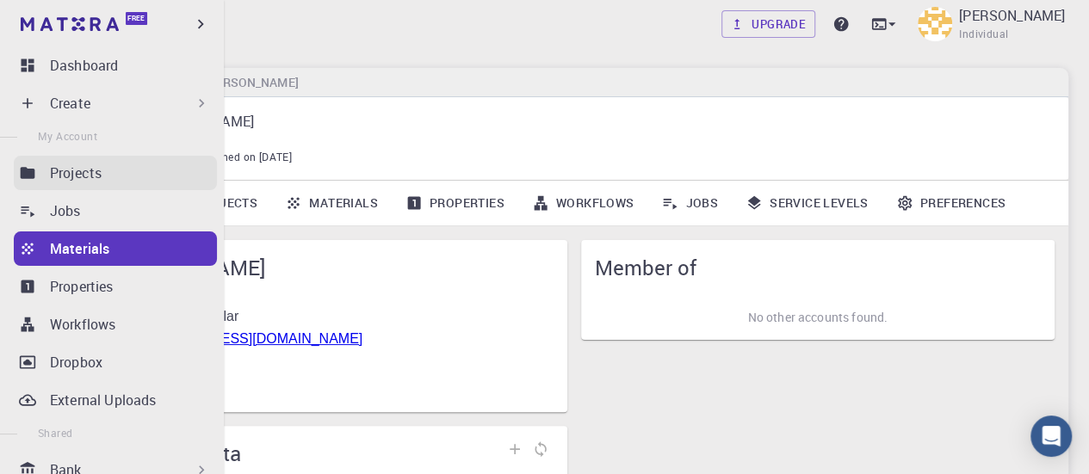
click at [146, 161] on link "Projects" at bounding box center [115, 173] width 203 height 34
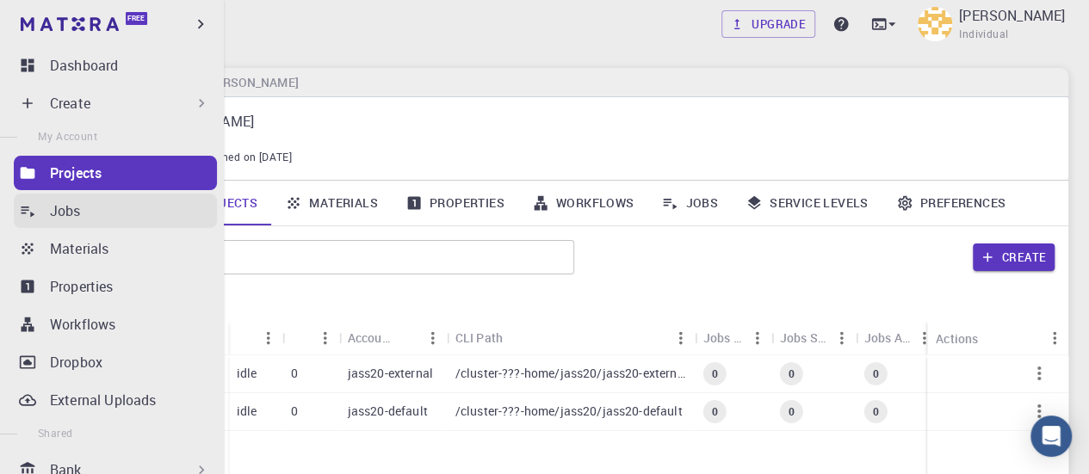
click at [115, 207] on div "Jobs" at bounding box center [133, 211] width 167 height 21
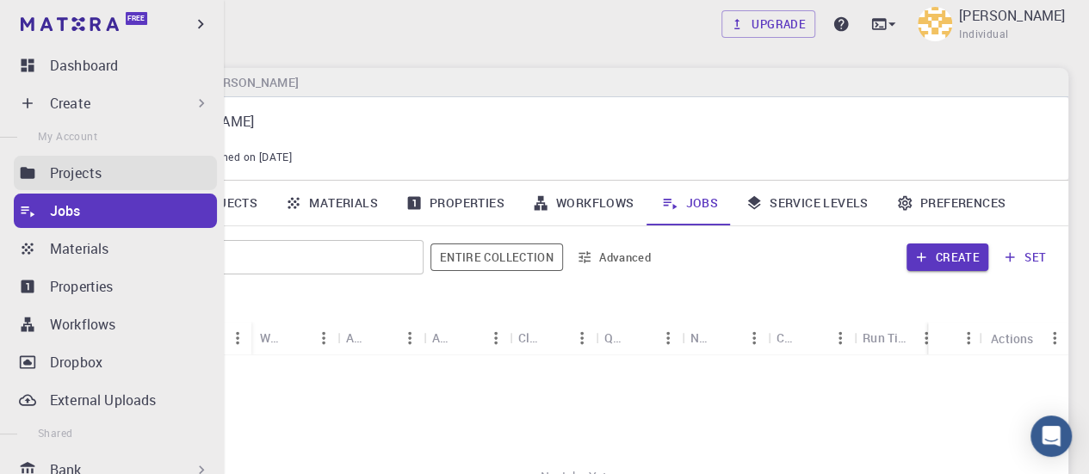
click at [108, 170] on div "Projects" at bounding box center [133, 173] width 167 height 21
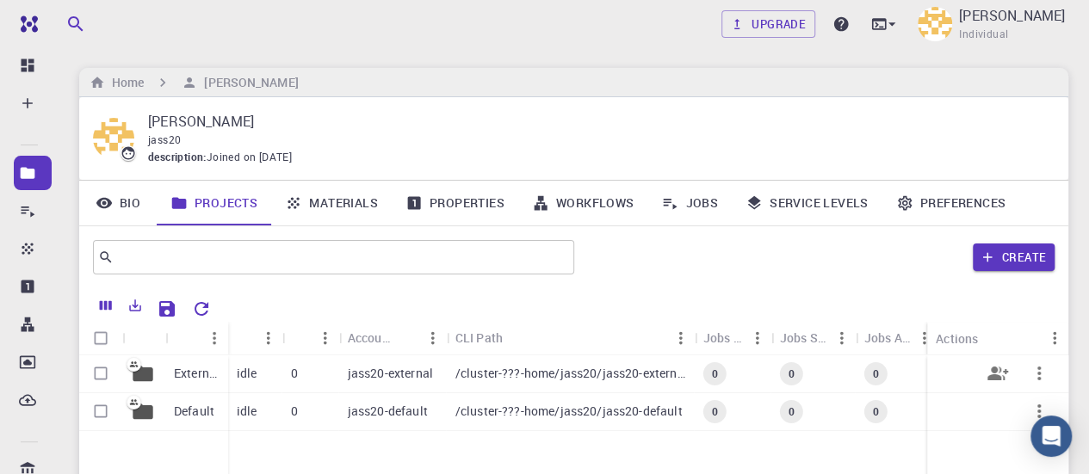
click at [97, 380] on input "Select row" at bounding box center [100, 373] width 33 height 33
checkbox input "true"
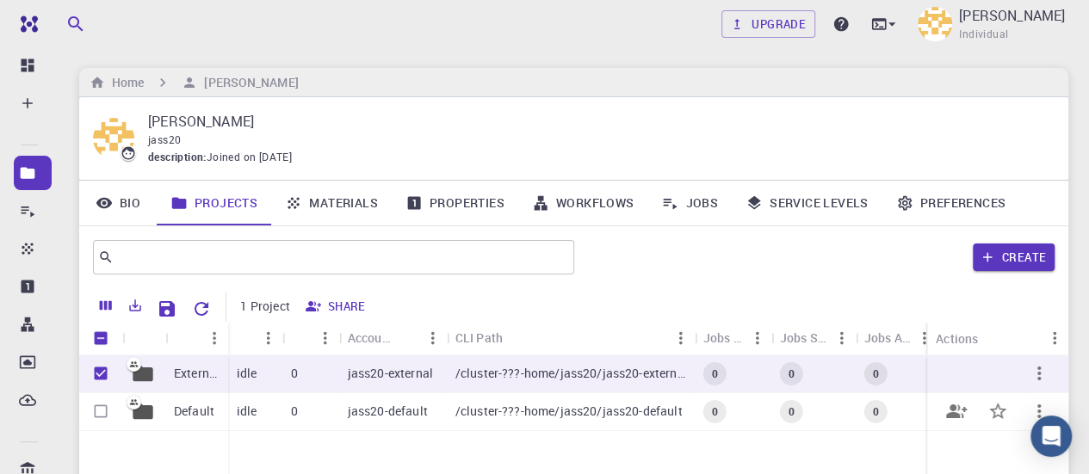
click at [101, 417] on input "Select row" at bounding box center [100, 411] width 33 height 33
checkbox input "true"
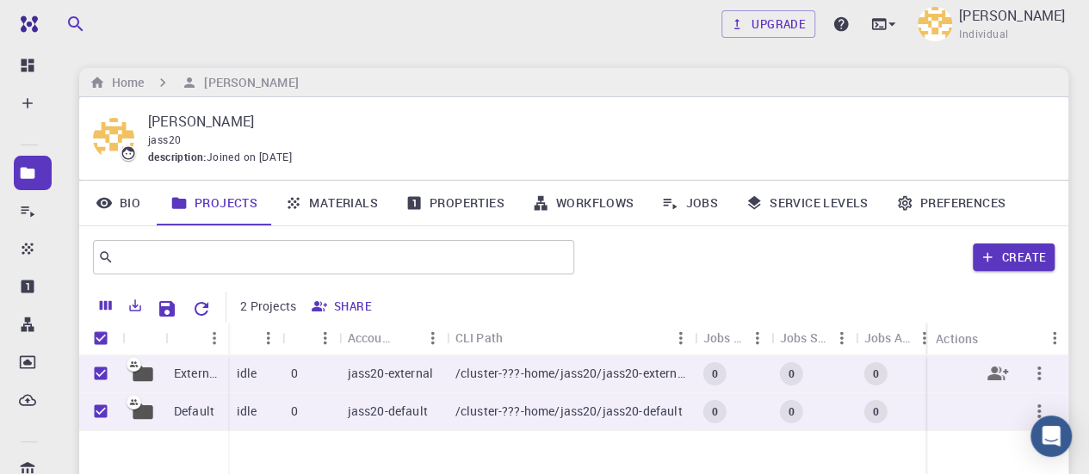
click at [1039, 376] on icon "button" at bounding box center [1039, 373] width 21 height 21
click at [926, 469] on div at bounding box center [544, 237] width 1089 height 474
click at [700, 206] on link "Jobs" at bounding box center [689, 203] width 84 height 45
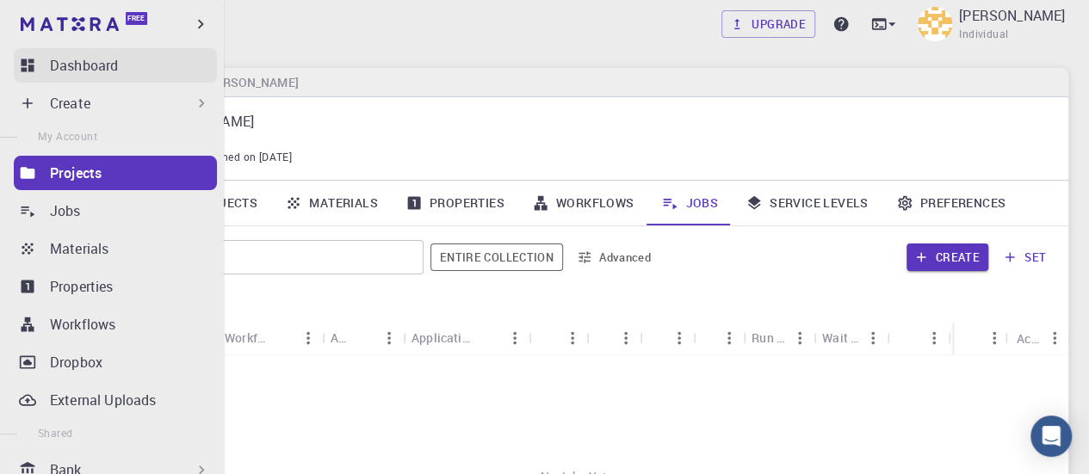
click at [66, 71] on p "Dashboard" at bounding box center [84, 65] width 68 height 21
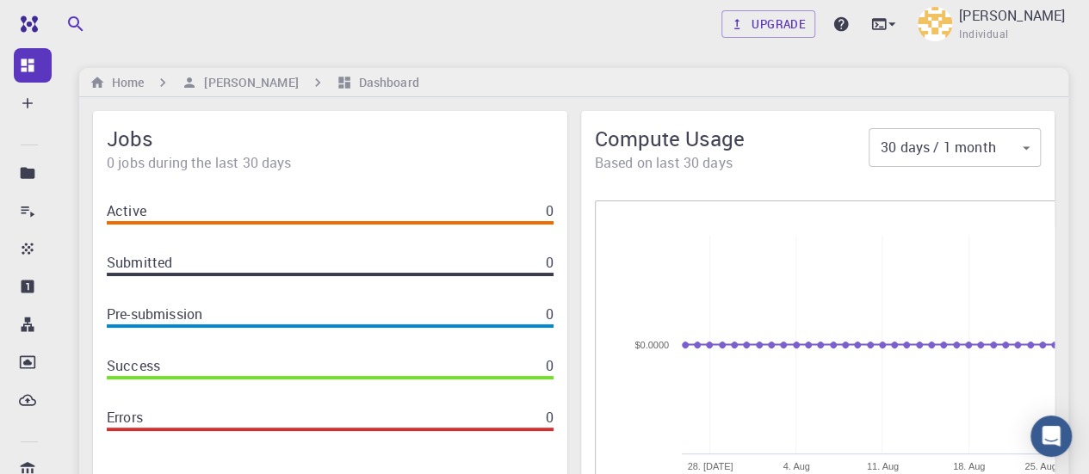
click at [356, 195] on div "Active 0 Submitted 0 Pre-submission 0 Success 0 Errors 0" at bounding box center [330, 330] width 474 height 286
